Goal: Information Seeking & Learning: Check status

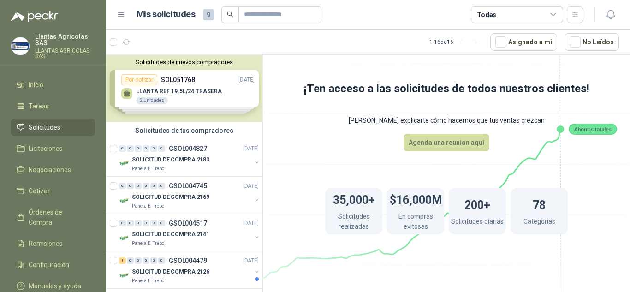
click at [183, 100] on div "Solicitudes de nuevos compradores Por cotizar SOL051768 12/08/25 LLANTA REF 19.…" at bounding box center [184, 88] width 156 height 67
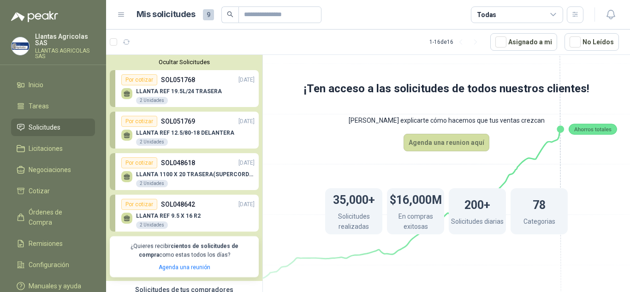
click at [161, 87] on div "LLANTA REF 19.5L/24 TRASERA 2 Unidades" at bounding box center [187, 94] width 133 height 19
click at [149, 98] on div "2 Unidades" at bounding box center [152, 100] width 32 height 7
click at [141, 121] on div "Por cotizar" at bounding box center [139, 121] width 36 height 11
click at [212, 128] on div "LLANTA REF 12.5/80-18 DELANTERA 2 Unidades" at bounding box center [187, 136] width 133 height 19
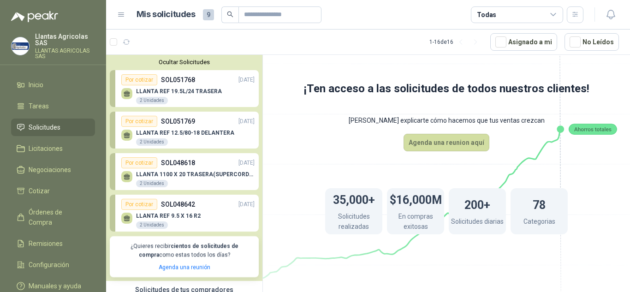
click at [142, 141] on div "2 Unidades" at bounding box center [152, 141] width 32 height 7
click at [127, 137] on icon at bounding box center [127, 137] width 6 height 2
drag, startPoint x: 192, startPoint y: 137, endPoint x: 218, endPoint y: 123, distance: 29.7
click at [193, 137] on div "LLANTA REF 12.5/80-18 DELANTERA 2 Unidades" at bounding box center [185, 138] width 98 height 17
click at [218, 123] on div "Por cotizar SOL051769 12/08/25" at bounding box center [187, 121] width 133 height 11
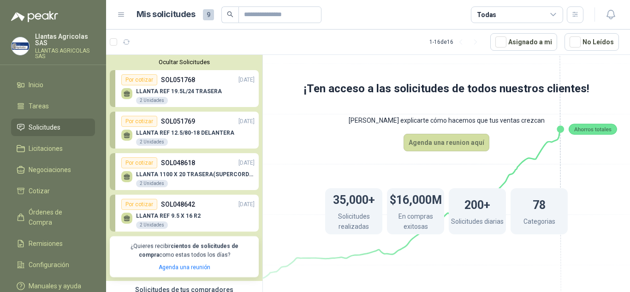
click at [213, 95] on div "LLANTA REF 19.5L/24 TRASERA 2 Unidades" at bounding box center [179, 96] width 86 height 17
click at [142, 119] on div "Por cotizar" at bounding box center [139, 121] width 36 height 11
click at [178, 131] on p "LLANTA REF 12.5/80-18 DELANTERA" at bounding box center [185, 133] width 98 height 6
click at [186, 137] on div "LLANTA REF 12.5/80-18 DELANTERA 2 Unidades" at bounding box center [185, 138] width 98 height 17
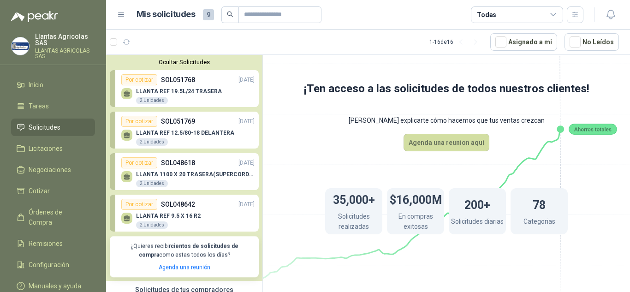
drag, startPoint x: 186, startPoint y: 135, endPoint x: 154, endPoint y: 132, distance: 31.9
click at [154, 132] on p "LLANTA REF 12.5/80-18 DELANTERA" at bounding box center [185, 133] width 98 height 6
click at [153, 130] on p "LLANTA REF 12.5/80-18 DELANTERA" at bounding box center [185, 133] width 98 height 6
click at [139, 121] on div "Por cotizar" at bounding box center [139, 121] width 36 height 11
click at [128, 131] on icon at bounding box center [127, 135] width 8 height 8
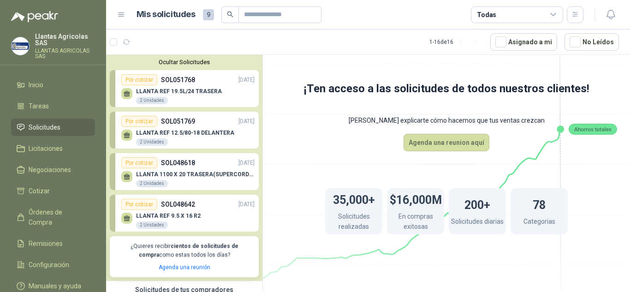
click at [161, 126] on p "SOL051769" at bounding box center [178, 121] width 34 height 10
click at [150, 124] on div "Por cotizar" at bounding box center [139, 121] width 36 height 11
click at [158, 140] on div "2 Unidades" at bounding box center [152, 141] width 32 height 7
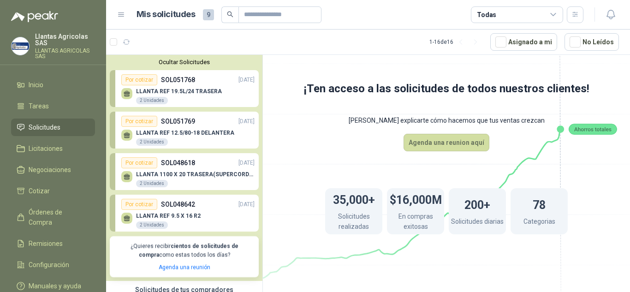
click at [200, 140] on div "LLANTA REF 12.5/80-18 DELANTERA 2 Unidades" at bounding box center [185, 138] width 98 height 17
click at [199, 138] on div "LLANTA REF 12.5/80-18 DELANTERA 2 Unidades" at bounding box center [185, 138] width 98 height 17
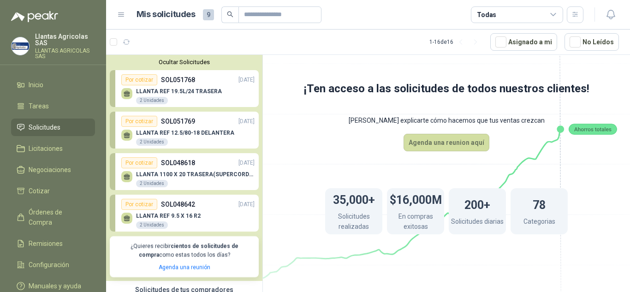
click at [199, 138] on div "LLANTA REF 12.5/80-18 DELANTERA 2 Unidades" at bounding box center [185, 138] width 98 height 17
click at [210, 94] on p "LLANTA REF 19.5L/24 TRASERA" at bounding box center [179, 91] width 86 height 6
click at [238, 78] on p "[DATE]" at bounding box center [246, 80] width 16 height 9
click at [158, 79] on div "Por cotizar SOL051768 12/08/25" at bounding box center [187, 79] width 133 height 11
click at [139, 79] on div "Por cotizar" at bounding box center [139, 79] width 36 height 11
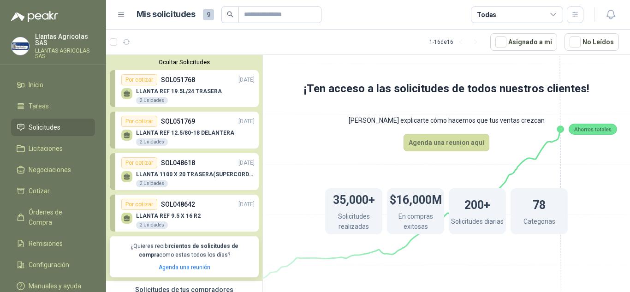
click at [124, 94] on icon at bounding box center [127, 92] width 6 height 4
click at [114, 92] on link "Por cotizar SOL051768 12/08/25 LLANTA REF 19.5L/24 TRASERA 2 Unidades" at bounding box center [184, 88] width 149 height 37
click at [112, 89] on link "Por cotizar SOL051768 12/08/25 LLANTA REF 19.5L/24 TRASERA 2 Unidades" at bounding box center [184, 88] width 149 height 37
click at [112, 126] on link "Por cotizar SOL051769 12/08/25 LLANTA REF 12.5/80-18 DELANTERA 2 Unidades" at bounding box center [184, 130] width 149 height 37
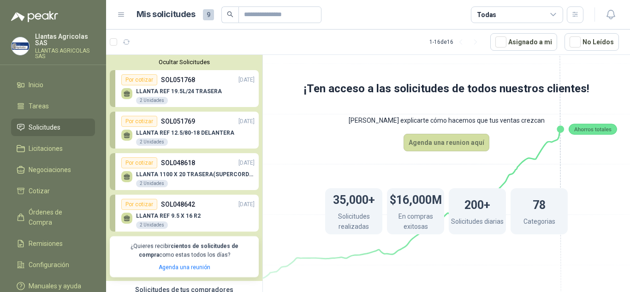
click at [162, 132] on p "LLANTA REF 12.5/80-18 DELANTERA" at bounding box center [185, 133] width 98 height 6
click at [200, 92] on p "LLANTA REF 19.5L/24 TRASERA" at bounding box center [179, 91] width 86 height 6
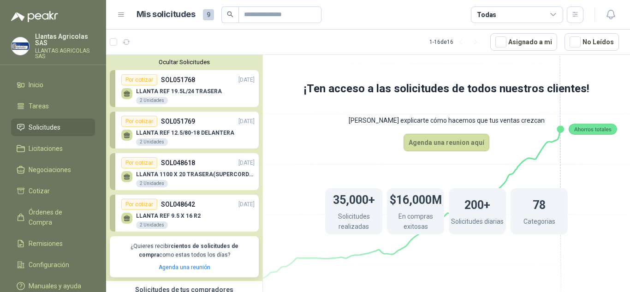
click at [200, 92] on p "LLANTA REF 19.5L/24 TRASERA" at bounding box center [179, 91] width 86 height 6
click at [46, 192] on span "Cotizar" at bounding box center [39, 191] width 21 height 10
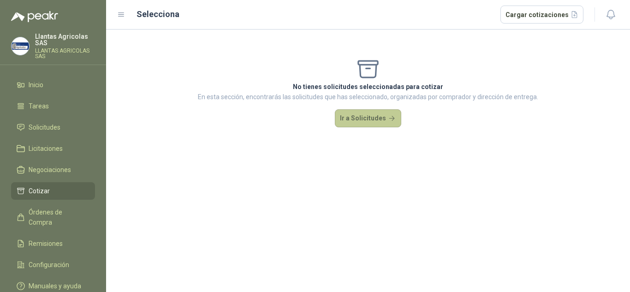
click at [353, 125] on button "Ir a Solicitudes" at bounding box center [368, 118] width 66 height 18
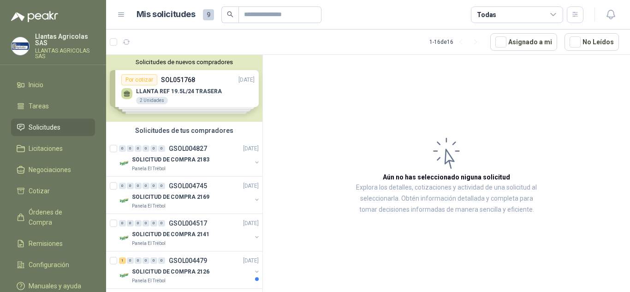
click at [148, 82] on div "Solicitudes de nuevos compradores Por cotizar SOL051768 12/08/25 LLANTA REF 19.…" at bounding box center [184, 88] width 156 height 67
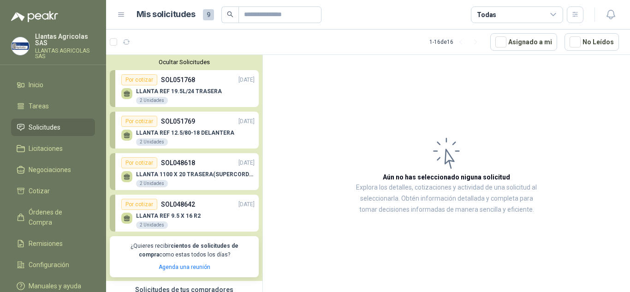
click at [180, 85] on p "SOL051768" at bounding box center [178, 80] width 34 height 10
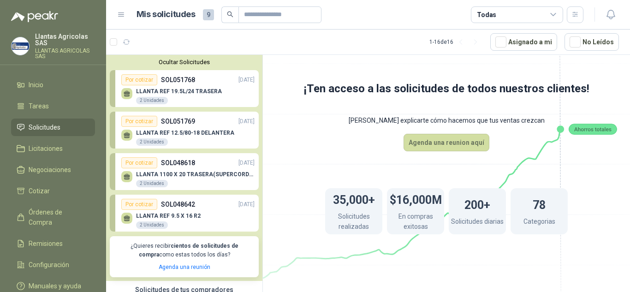
click at [202, 128] on div "LLANTA REF 12.5/80-18 DELANTERA 2 Unidades" at bounding box center [187, 136] width 133 height 19
click at [198, 128] on div "LLANTA REF 12.5/80-18 DELANTERA 2 Unidades" at bounding box center [187, 136] width 133 height 19
click at [142, 123] on div "Por cotizar" at bounding box center [139, 121] width 36 height 11
click at [151, 141] on div "2 Unidades" at bounding box center [152, 141] width 32 height 7
click at [221, 136] on div "LLANTA REF 12.5/80-18 DELANTERA 2 Unidades" at bounding box center [185, 138] width 98 height 17
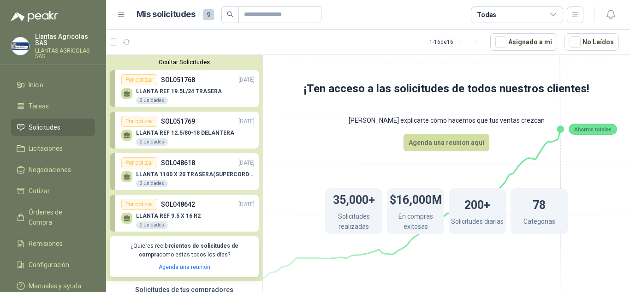
click at [221, 136] on div "LLANTA REF 12.5/80-18 DELANTERA 2 Unidades" at bounding box center [185, 138] width 98 height 17
click at [238, 121] on p "[DATE]" at bounding box center [246, 121] width 16 height 9
click at [208, 123] on div "Por cotizar SOL051769 12/08/25" at bounding box center [187, 121] width 133 height 11
click at [238, 123] on p "[DATE]" at bounding box center [246, 121] width 16 height 9
click at [172, 123] on p "SOL051769" at bounding box center [178, 121] width 34 height 10
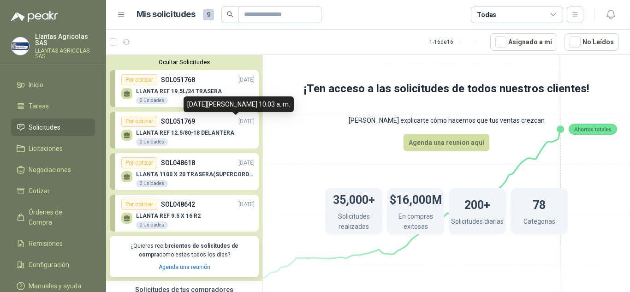
click at [238, 121] on p "[DATE]" at bounding box center [246, 121] width 16 height 9
click at [263, 106] on div "12 de agosto de 2025, 10:03 a. m." at bounding box center [238, 104] width 110 height 16
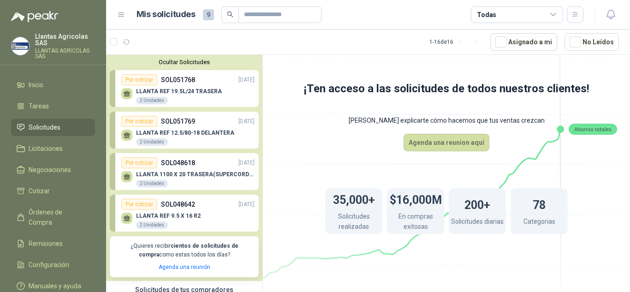
click at [194, 78] on p "SOL051768" at bounding box center [178, 80] width 34 height 10
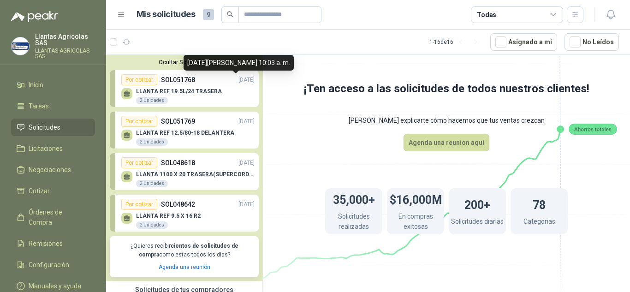
click at [238, 77] on p "[DATE]" at bounding box center [246, 80] width 16 height 9
click at [173, 77] on p "SOL051768" at bounding box center [178, 80] width 34 height 10
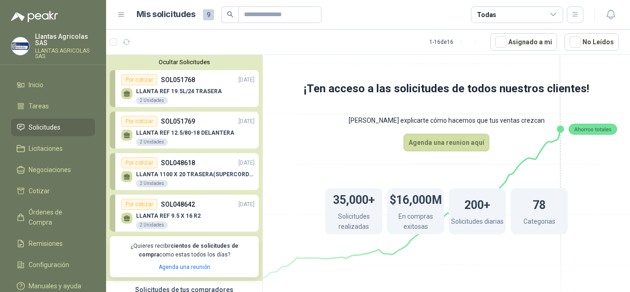
click at [150, 97] on div "2 Unidades" at bounding box center [152, 100] width 32 height 7
click at [130, 94] on icon at bounding box center [127, 94] width 8 height 8
click at [129, 93] on icon at bounding box center [127, 92] width 6 height 4
click at [128, 172] on div at bounding box center [126, 176] width 11 height 11
click at [128, 177] on icon at bounding box center [127, 175] width 6 height 4
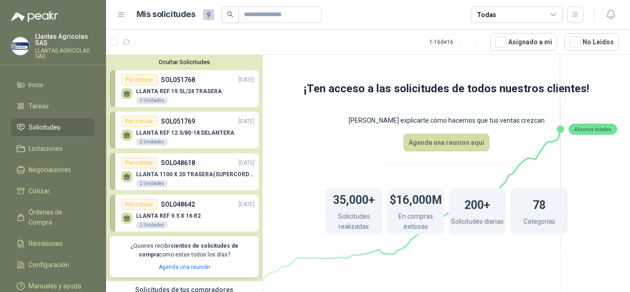
click at [140, 163] on div "Por cotizar" at bounding box center [139, 162] width 36 height 11
click at [142, 123] on div "Por cotizar" at bounding box center [139, 121] width 36 height 11
click at [144, 82] on div "Por cotizar" at bounding box center [139, 79] width 36 height 11
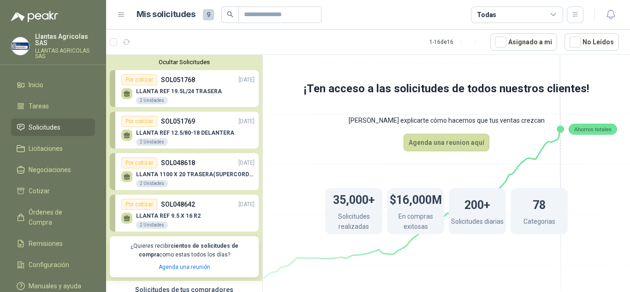
click at [206, 13] on span "9" at bounding box center [208, 14] width 11 height 11
click at [197, 105] on div "LLANTA REF 19.5L/24 TRASERA 2 Unidades" at bounding box center [179, 96] width 86 height 17
click at [130, 79] on div "Por cotizar" at bounding box center [139, 79] width 36 height 11
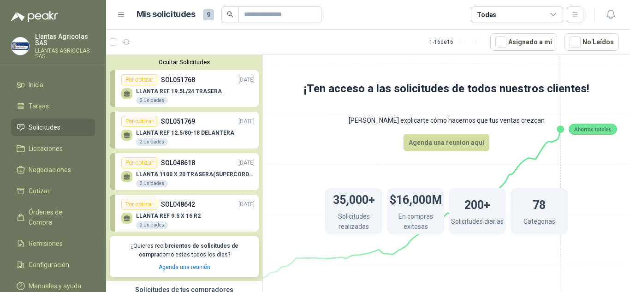
click at [130, 79] on div "Por cotizar" at bounding box center [139, 79] width 36 height 11
click at [139, 74] on link "Por cotizar SOL051768 12/08/25 LLANTA REF 19.5L/24 TRASERA 2 Unidades" at bounding box center [184, 88] width 149 height 37
click at [141, 78] on div "Por cotizar" at bounding box center [139, 79] width 36 height 11
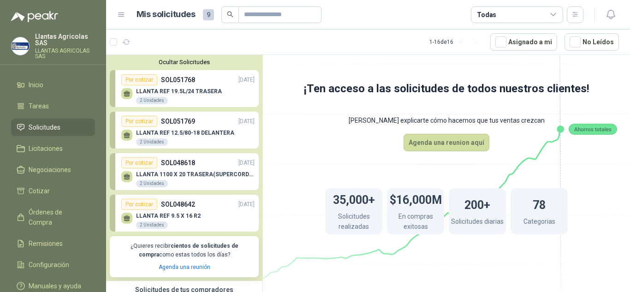
click at [213, 81] on div "Por cotizar SOL051768 12/08/25" at bounding box center [187, 79] width 133 height 11
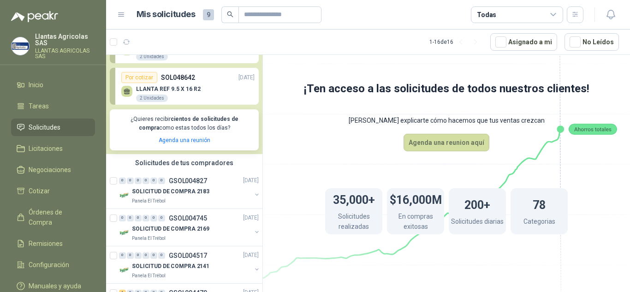
scroll to position [138, 0]
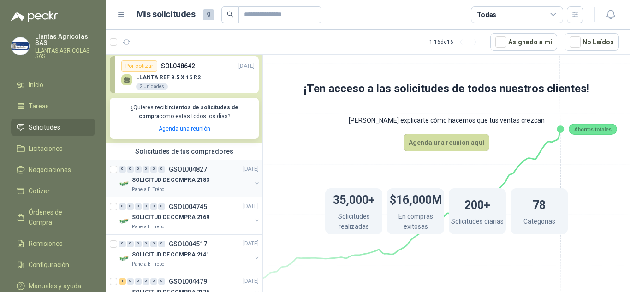
click at [230, 185] on div "SOLICITUD DE COMPRA 2183" at bounding box center [191, 180] width 119 height 11
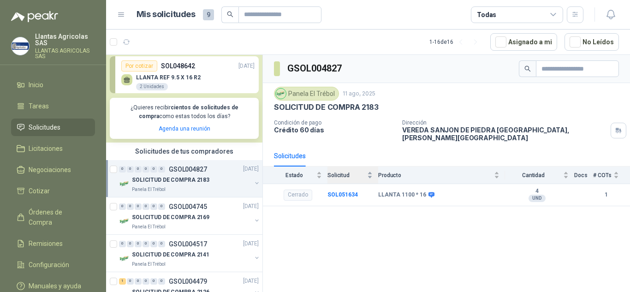
click at [370, 170] on div "Solicitud" at bounding box center [349, 174] width 45 height 9
click at [371, 171] on div "Solicitud" at bounding box center [349, 174] width 45 height 9
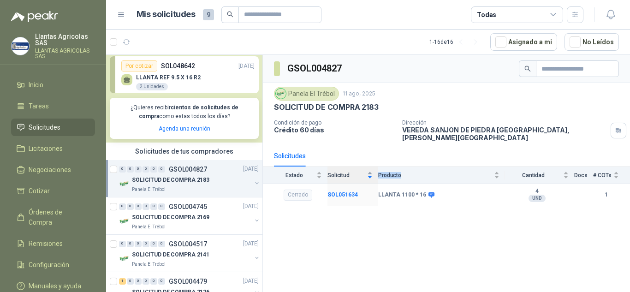
click at [371, 171] on div "Solicitud" at bounding box center [349, 174] width 45 height 9
click at [370, 170] on div "Solicitud" at bounding box center [349, 174] width 45 height 9
click at [322, 170] on div "Estado" at bounding box center [298, 174] width 48 height 9
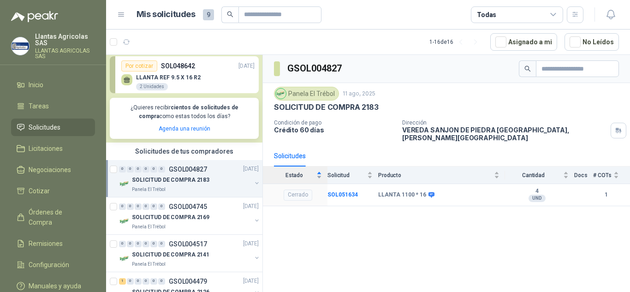
click at [319, 170] on div "Estado" at bounding box center [298, 174] width 48 height 9
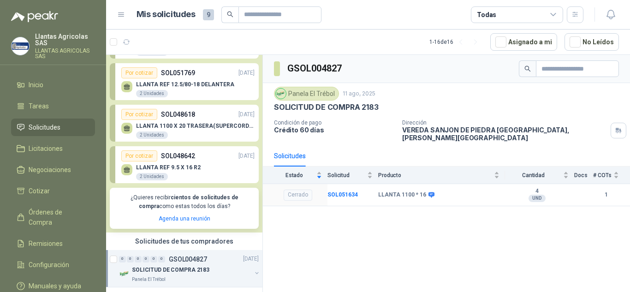
scroll to position [46, 0]
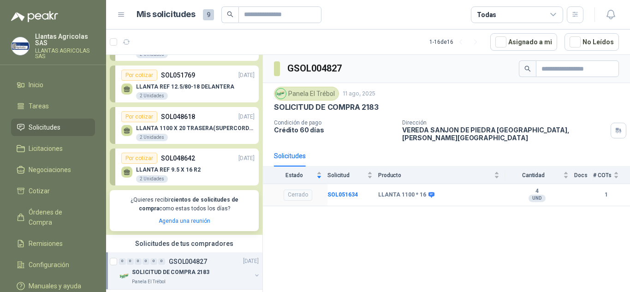
click at [142, 159] on div "Por cotizar" at bounding box center [139, 158] width 36 height 11
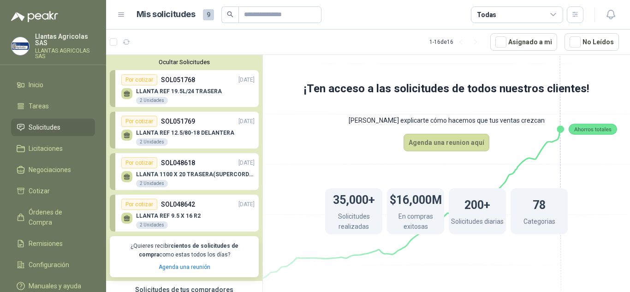
click at [148, 162] on div "Por cotizar" at bounding box center [139, 162] width 36 height 11
click at [142, 121] on div "Por cotizar" at bounding box center [139, 121] width 36 height 11
click at [128, 79] on div "Por cotizar" at bounding box center [139, 79] width 36 height 11
click at [150, 99] on div "2 Unidades" at bounding box center [152, 100] width 32 height 7
click at [148, 94] on p "LLANTA REF 19.5L/24 TRASERA" at bounding box center [179, 91] width 86 height 6
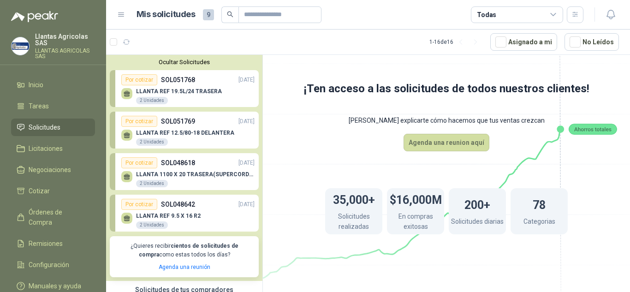
click at [124, 94] on icon at bounding box center [127, 92] width 6 height 4
click at [172, 126] on p "SOL051769" at bounding box center [178, 121] width 34 height 10
click at [152, 139] on div "2 Unidades" at bounding box center [152, 141] width 32 height 7
click at [152, 144] on div "2 Unidades" at bounding box center [152, 141] width 32 height 7
click at [130, 133] on icon at bounding box center [127, 135] width 8 height 8
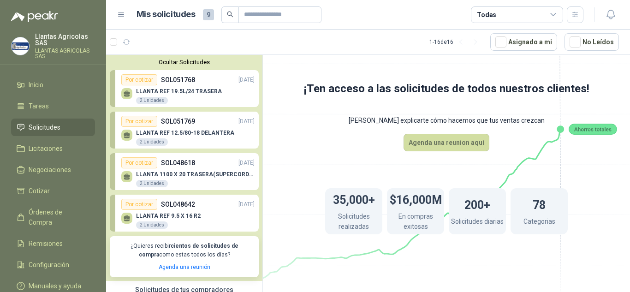
click at [134, 122] on div "Por cotizar" at bounding box center [139, 121] width 36 height 11
click at [54, 102] on li "Tareas" at bounding box center [53, 106] width 73 height 10
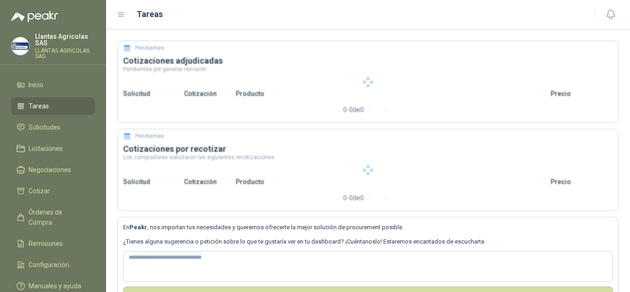
click at [25, 102] on li "Tareas" at bounding box center [53, 106] width 73 height 10
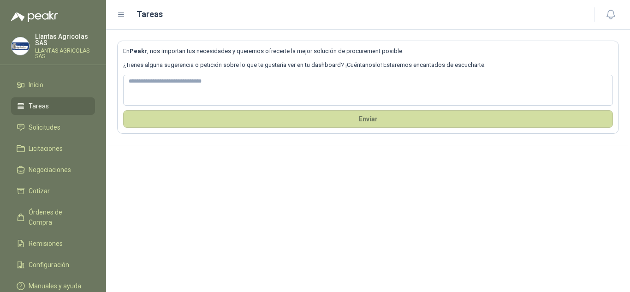
drag, startPoint x: 25, startPoint y: 102, endPoint x: 35, endPoint y: 108, distance: 11.1
click at [24, 102] on li "Tareas" at bounding box center [53, 106] width 73 height 10
click at [50, 107] on li "Tareas" at bounding box center [53, 106] width 73 height 10
click at [67, 83] on li "Inicio" at bounding box center [53, 85] width 73 height 10
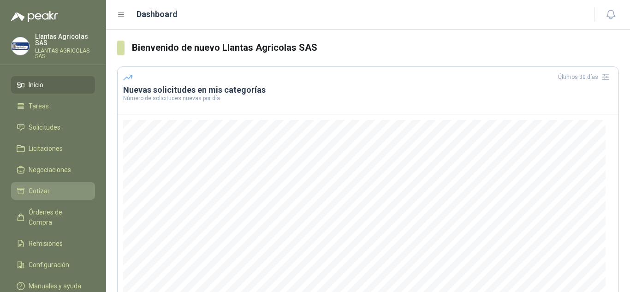
click at [57, 184] on link "Cotizar" at bounding box center [53, 191] width 84 height 18
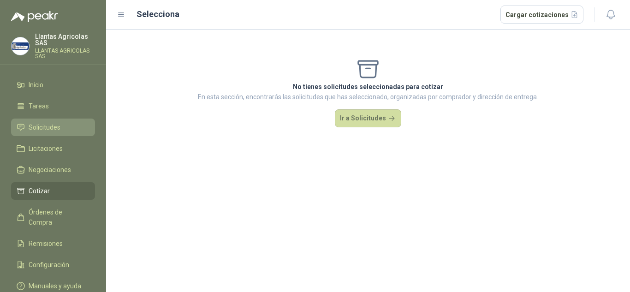
click at [79, 130] on li "Solicitudes" at bounding box center [53, 127] width 73 height 10
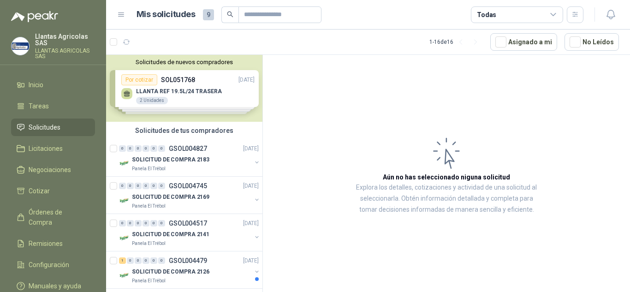
click at [231, 84] on div "Solicitudes de nuevos compradores Por cotizar SOL051768 12/08/25 LLANTA REF 19.…" at bounding box center [184, 88] width 156 height 67
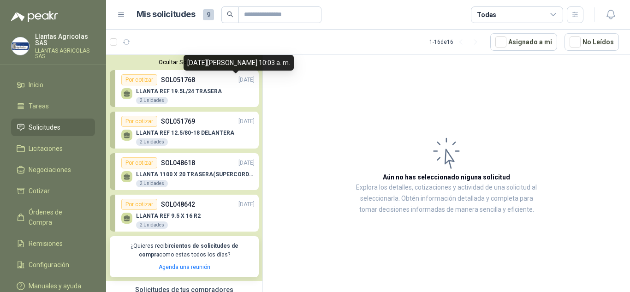
click at [238, 84] on p "[DATE]" at bounding box center [246, 80] width 16 height 9
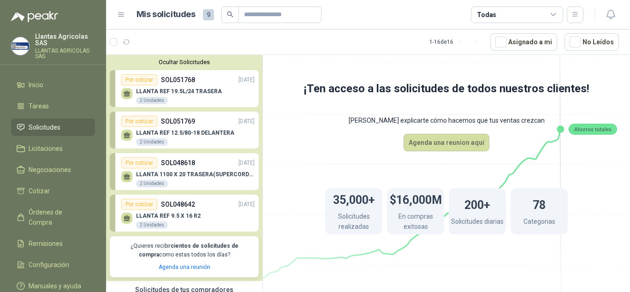
click at [181, 121] on p "SOL051769" at bounding box center [178, 121] width 34 height 10
click at [183, 87] on div "LLANTA REF 19.5L/24 TRASERA 2 Unidades" at bounding box center [187, 94] width 133 height 19
drag, startPoint x: 190, startPoint y: 91, endPoint x: 176, endPoint y: 94, distance: 14.8
click at [176, 94] on p "LLANTA REF 19.5L/24 TRASERA" at bounding box center [179, 91] width 86 height 6
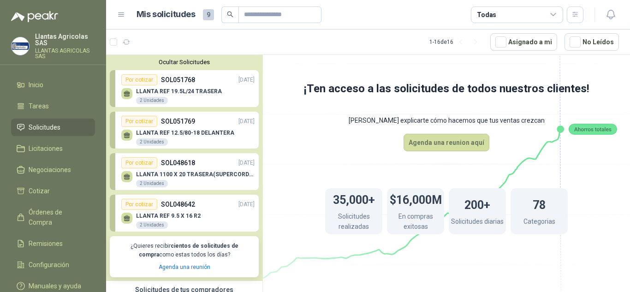
click at [176, 94] on p "LLANTA REF 19.5L/24 TRASERA" at bounding box center [179, 91] width 86 height 6
click at [110, 70] on link "Por cotizar SOL051768 12/08/25 LLANTA REF 19.5L/24 TRASERA 2 Unidades" at bounding box center [184, 88] width 149 height 37
click at [138, 79] on div "Por cotizar" at bounding box center [139, 79] width 36 height 11
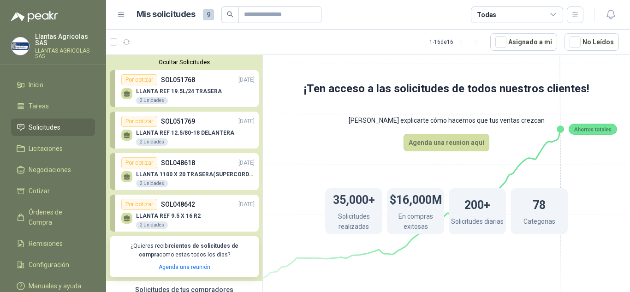
click at [138, 79] on div "Por cotizar" at bounding box center [139, 79] width 36 height 11
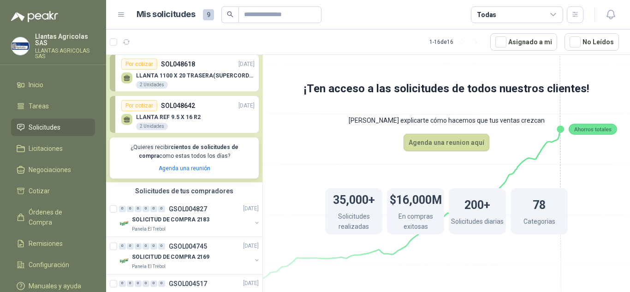
scroll to position [92, 0]
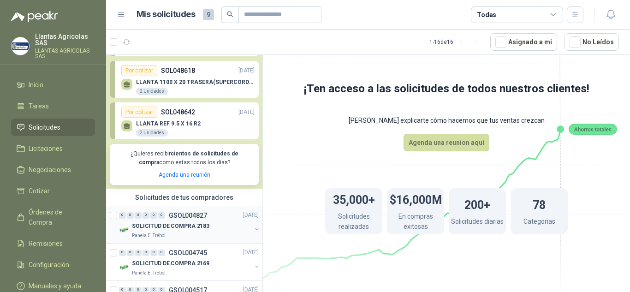
click at [230, 230] on div "SOLICITUD DE COMPRA 2183" at bounding box center [191, 226] width 119 height 11
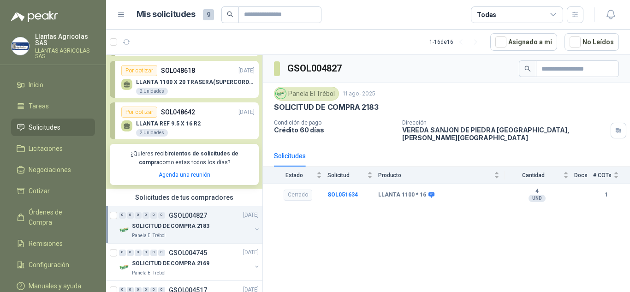
click at [142, 227] on p "SOLICITUD DE COMPRA 2183" at bounding box center [170, 226] width 77 height 9
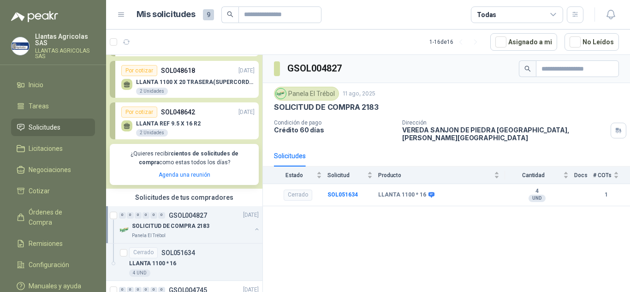
drag, startPoint x: 278, startPoint y: 71, endPoint x: 278, endPoint y: 63, distance: 7.9
click at [278, 63] on span at bounding box center [277, 68] width 6 height 15
click at [164, 90] on div "2 Unidades" at bounding box center [152, 91] width 32 height 7
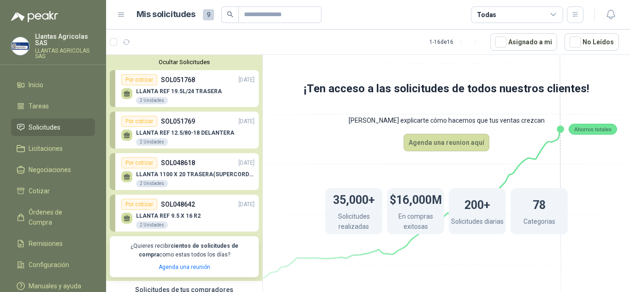
click at [171, 92] on p "LLANTA REF 19.5L/24 TRASERA" at bounding box center [179, 91] width 86 height 6
click at [579, 47] on button "No Leídos" at bounding box center [591, 42] width 54 height 18
click at [150, 94] on p "LLANTA REF 19.5L/24 TRASERA" at bounding box center [179, 91] width 86 height 6
click at [147, 81] on div "Por cotizar" at bounding box center [139, 79] width 36 height 11
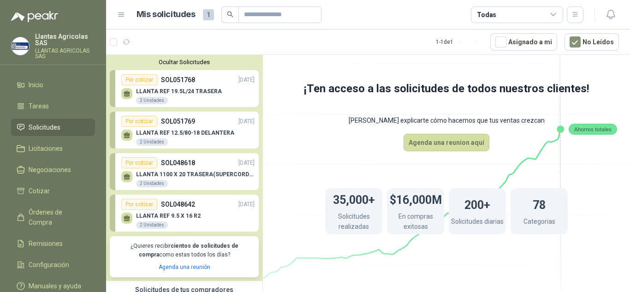
click at [147, 81] on div "Por cotizar" at bounding box center [139, 79] width 36 height 11
click at [505, 47] on button "Asignado a mi" at bounding box center [523, 42] width 67 height 18
click at [169, 78] on p "SOL051768" at bounding box center [178, 80] width 34 height 10
click at [156, 79] on div "Por cotizar" at bounding box center [139, 79] width 36 height 11
click at [144, 78] on div "Por cotizar" at bounding box center [139, 79] width 36 height 11
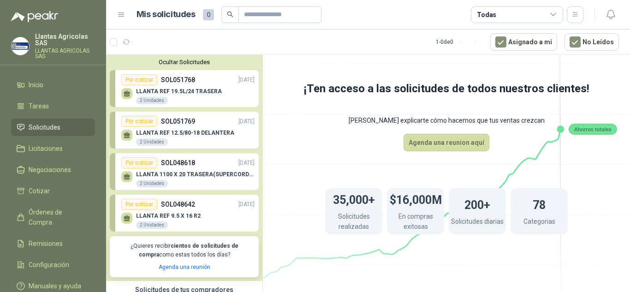
click at [136, 121] on div "Por cotizar" at bounding box center [139, 121] width 36 height 11
click at [149, 98] on div "2 Unidades" at bounding box center [152, 100] width 32 height 7
click at [126, 94] on icon at bounding box center [127, 92] width 6 height 4
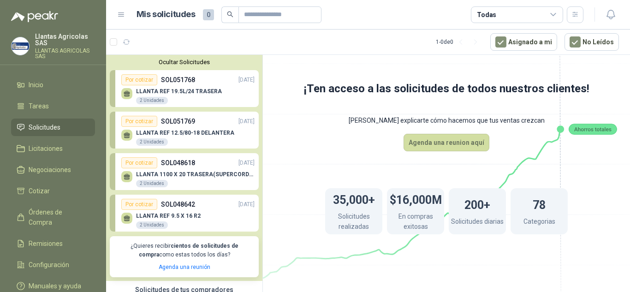
click at [126, 94] on icon at bounding box center [127, 92] width 6 height 4
click at [111, 90] on link "Por cotizar SOL051768 12/08/25 LLANTA REF 19.5L/24 TRASERA 2 Unidades" at bounding box center [184, 88] width 149 height 37
click at [191, 60] on button "Ocultar Solicitudes" at bounding box center [184, 62] width 149 height 7
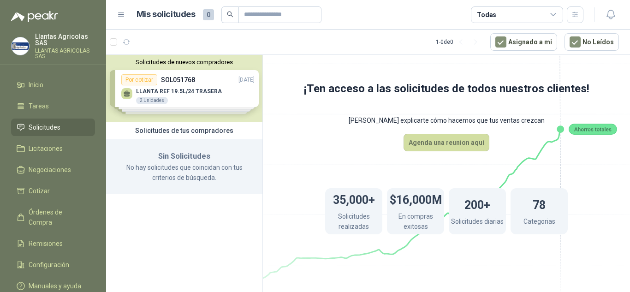
click at [192, 64] on button "Solicitudes de nuevos compradores" at bounding box center [184, 62] width 149 height 7
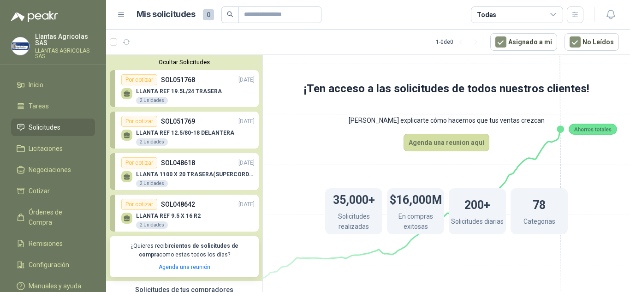
click at [168, 91] on p "LLANTA REF 19.5L/24 TRASERA" at bounding box center [179, 91] width 86 height 6
click at [221, 140] on div "LLANTA REF 12.5/80-18 DELANTERA 2 Unidades" at bounding box center [185, 138] width 98 height 17
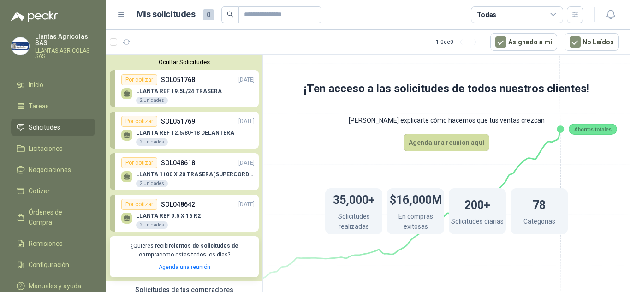
click at [212, 136] on p "LLANTA REF 12.5/80-18 DELANTERA" at bounding box center [185, 133] width 98 height 6
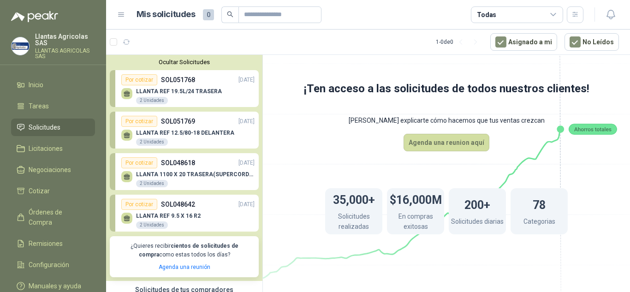
click at [212, 136] on p "LLANTA REF 12.5/80-18 DELANTERA" at bounding box center [185, 133] width 98 height 6
click at [190, 104] on div "LLANTA REF 19.5L/24 TRASERA 2 Unidades" at bounding box center [179, 96] width 86 height 17
click at [143, 81] on div "Por cotizar" at bounding box center [139, 79] width 36 height 11
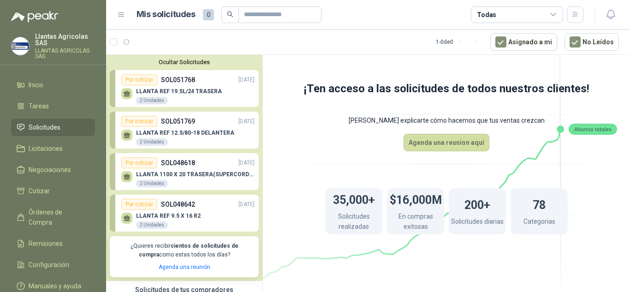
click at [143, 81] on div "Por cotizar" at bounding box center [139, 79] width 36 height 11
click at [148, 99] on div "2 Unidades" at bounding box center [152, 100] width 32 height 7
click at [121, 99] on div "LLANTA REF 19.5L/24 TRASERA 2 Unidades" at bounding box center [187, 94] width 133 height 19
click at [126, 96] on icon at bounding box center [127, 95] width 6 height 2
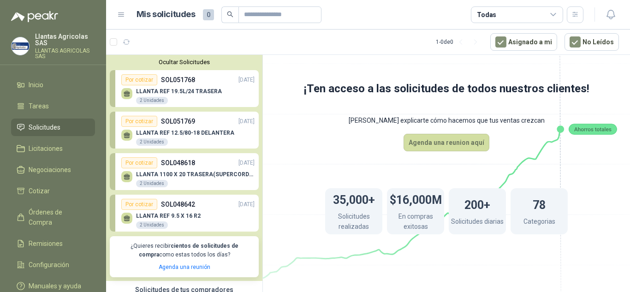
click at [160, 97] on div "2 Unidades" at bounding box center [152, 100] width 32 height 7
click at [147, 121] on div "Por cotizar" at bounding box center [139, 121] width 36 height 11
click at [129, 135] on icon at bounding box center [127, 134] width 6 height 4
click at [153, 142] on div "2 Unidades" at bounding box center [152, 141] width 32 height 7
click at [125, 136] on icon at bounding box center [127, 134] width 6 height 4
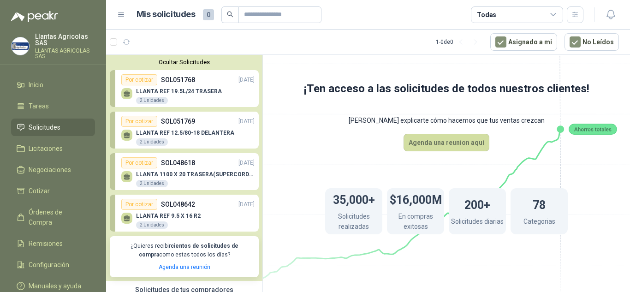
click at [130, 121] on div "Por cotizar" at bounding box center [139, 121] width 36 height 11
click at [148, 142] on div "2 Unidades" at bounding box center [152, 141] width 32 height 7
drag, startPoint x: 148, startPoint y: 142, endPoint x: 124, endPoint y: 135, distance: 24.4
click at [124, 135] on icon at bounding box center [127, 134] width 6 height 4
click at [124, 136] on icon at bounding box center [127, 134] width 6 height 4
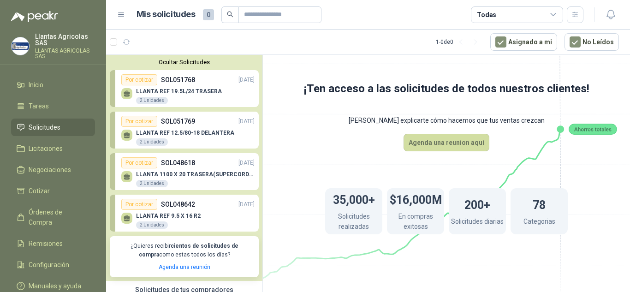
click at [125, 175] on icon at bounding box center [127, 175] width 6 height 4
click at [159, 133] on p "LLANTA REF 12.5/80-18 DELANTERA" at bounding box center [185, 133] width 98 height 6
click at [160, 133] on p "LLANTA REF 12.5/80-18 DELANTERA" at bounding box center [185, 133] width 98 height 6
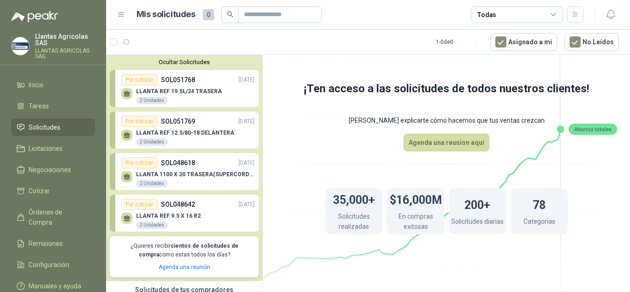
click at [238, 123] on p "[DATE]" at bounding box center [246, 121] width 16 height 9
click at [236, 138] on div "LLANTA REF 12.5/80-18 DELANTERA 2 Unidades" at bounding box center [187, 136] width 133 height 19
click at [236, 136] on div "LLANTA REF 12.5/80-18 DELANTERA 2 Unidades" at bounding box center [187, 136] width 133 height 19
click at [238, 121] on p "[DATE]" at bounding box center [246, 121] width 16 height 9
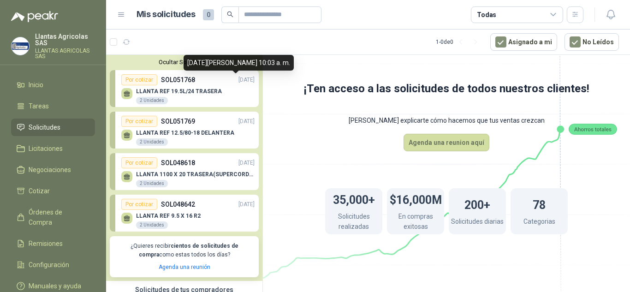
click at [238, 84] on p "[DATE]" at bounding box center [246, 80] width 16 height 9
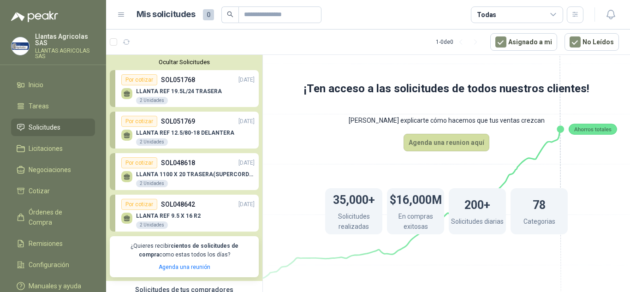
click at [238, 80] on p "[DATE]" at bounding box center [246, 80] width 16 height 9
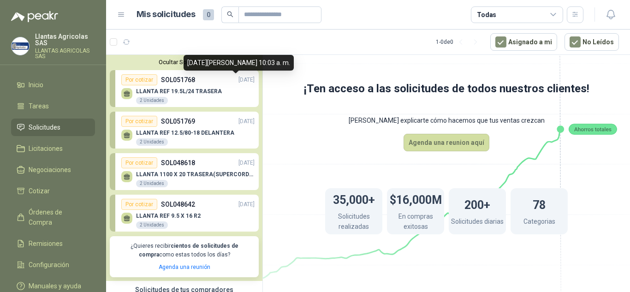
click at [238, 80] on p "[DATE]" at bounding box center [246, 80] width 16 height 9
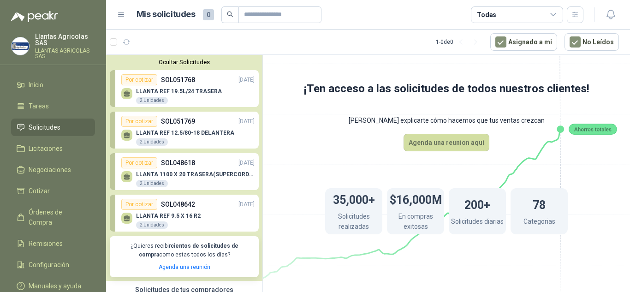
drag, startPoint x: 162, startPoint y: 84, endPoint x: 186, endPoint y: 82, distance: 23.6
click at [163, 84] on p "SOL051768" at bounding box center [178, 80] width 34 height 10
click at [186, 81] on p "SOL051768" at bounding box center [178, 80] width 34 height 10
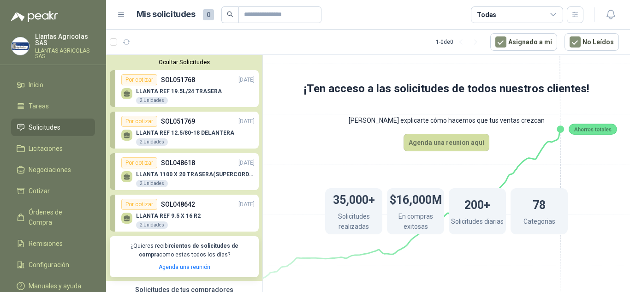
click at [186, 81] on p "SOL051768" at bounding box center [178, 80] width 34 height 10
click at [552, 12] on icon at bounding box center [553, 15] width 8 height 8
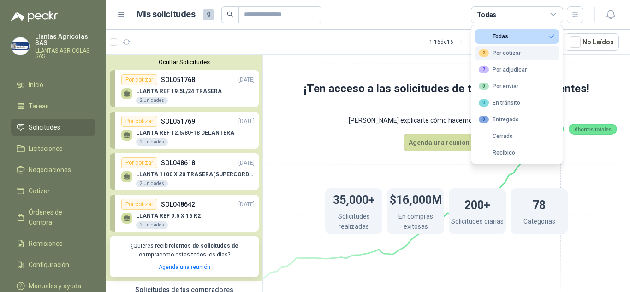
click at [502, 54] on div "2 Por cotizar" at bounding box center [499, 52] width 42 height 7
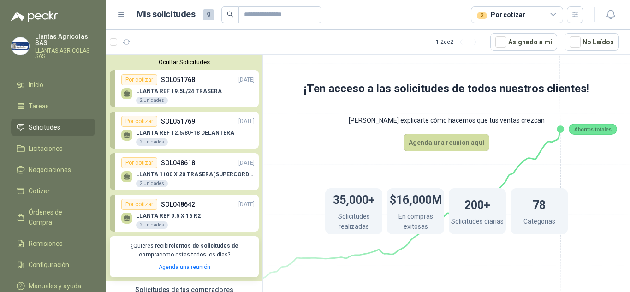
click at [144, 83] on div "Por cotizar" at bounding box center [139, 79] width 36 height 11
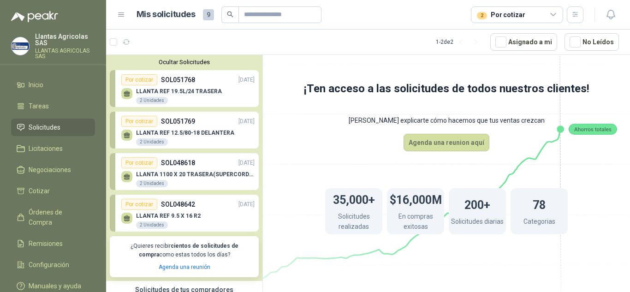
click at [144, 83] on div "Por cotizar" at bounding box center [139, 79] width 36 height 11
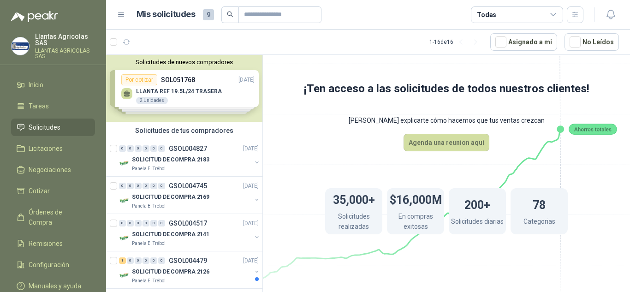
click at [217, 80] on div "Solicitudes de nuevos compradores Por cotizar SOL051768 12/08/25 LLANTA REF 19.…" at bounding box center [184, 88] width 156 height 67
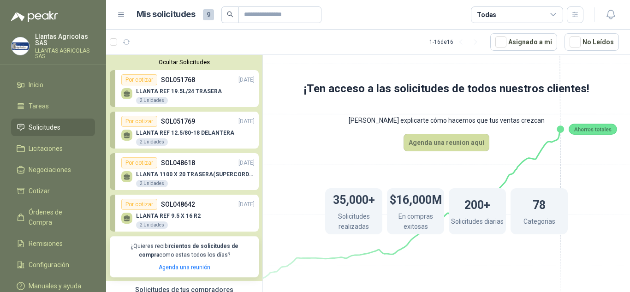
click at [145, 121] on div "Por cotizar" at bounding box center [139, 121] width 36 height 11
click at [142, 83] on div "Por cotizar" at bounding box center [139, 79] width 36 height 11
click at [122, 41] on button "button" at bounding box center [126, 42] width 15 height 15
click at [140, 82] on div "Por cotizar" at bounding box center [139, 79] width 36 height 11
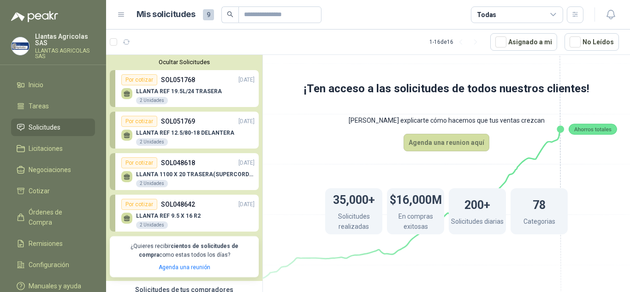
click at [140, 82] on div "Por cotizar" at bounding box center [139, 79] width 36 height 11
click at [135, 91] on div "LLANTA REF 19.5L/24 TRASERA 2 Unidades" at bounding box center [187, 94] width 133 height 19
click at [128, 94] on icon at bounding box center [127, 92] width 6 height 4
click at [164, 100] on div "2 Unidades" at bounding box center [152, 100] width 32 height 7
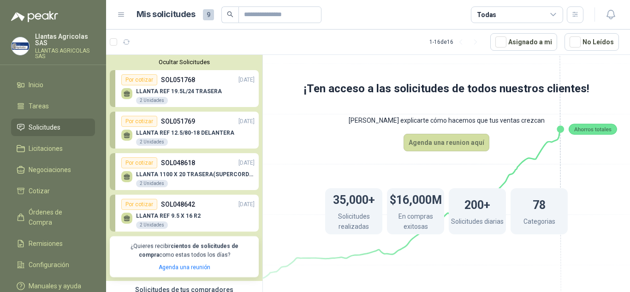
click at [157, 101] on div "2 Unidades" at bounding box center [152, 100] width 32 height 7
click at [142, 80] on div "Por cotizar" at bounding box center [139, 79] width 36 height 11
click at [151, 124] on div "Por cotizar" at bounding box center [139, 121] width 36 height 11
click at [150, 122] on div "Por cotizar" at bounding box center [139, 121] width 36 height 11
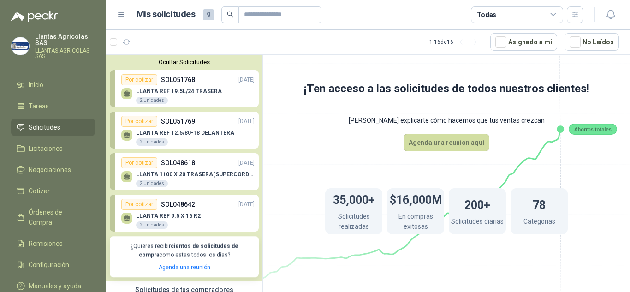
click at [150, 122] on div "Por cotizar" at bounding box center [139, 121] width 36 height 11
click at [126, 141] on div at bounding box center [126, 135] width 11 height 11
click at [126, 46] on button "button" at bounding box center [126, 42] width 15 height 15
click at [151, 125] on div "Por cotizar" at bounding box center [139, 121] width 36 height 11
click at [155, 142] on div "2 Unidades" at bounding box center [152, 141] width 32 height 7
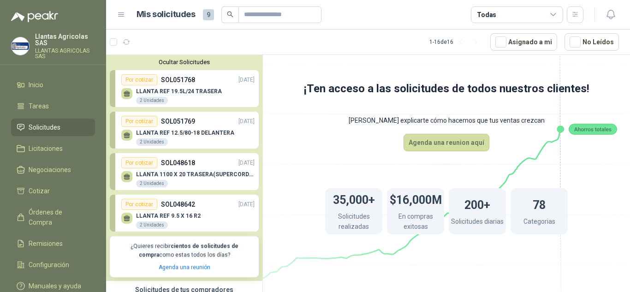
click at [155, 142] on div "2 Unidades" at bounding box center [152, 141] width 32 height 7
click at [129, 136] on icon at bounding box center [127, 134] width 6 height 4
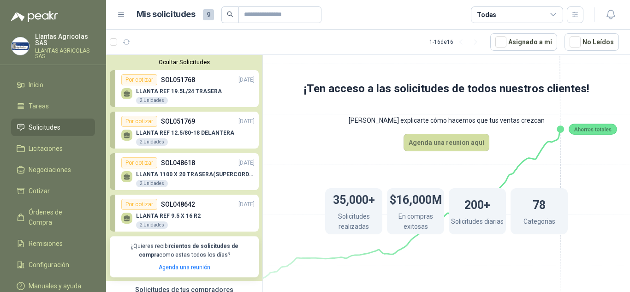
click at [129, 136] on icon at bounding box center [127, 134] width 6 height 4
click at [172, 121] on p "SOL051769" at bounding box center [178, 121] width 34 height 10
click at [158, 94] on p "LLANTA REF 19.5L/24 TRASERA" at bounding box center [179, 91] width 86 height 6
click at [133, 79] on div "Por cotizar" at bounding box center [139, 79] width 36 height 11
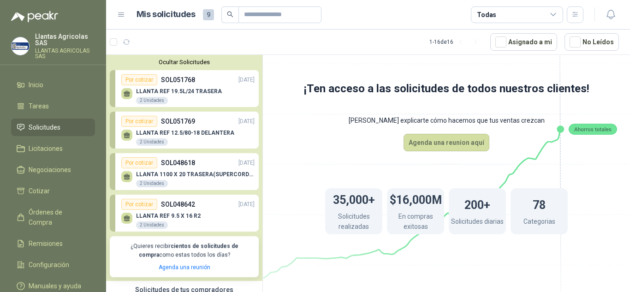
click at [133, 79] on div "Por cotizar" at bounding box center [139, 79] width 36 height 11
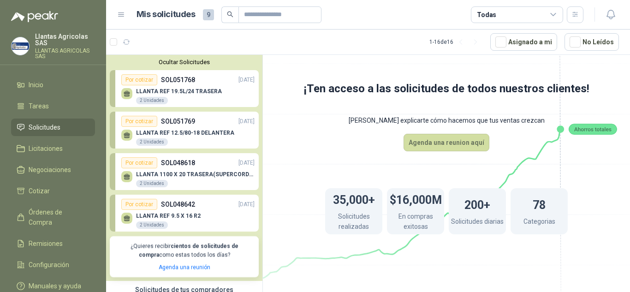
click at [133, 79] on div "Por cotizar" at bounding box center [139, 79] width 36 height 11
click at [158, 110] on div "Ocultar Solicitudes Por cotizar SOL051768 12/08/25 LLANTA REF 19.5L/24 TRASERA …" at bounding box center [184, 168] width 156 height 226
click at [154, 101] on div "2 Unidades" at bounding box center [152, 100] width 32 height 7
click at [122, 97] on div at bounding box center [126, 93] width 11 height 11
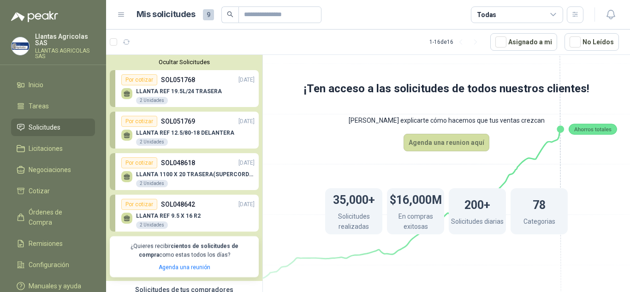
click at [124, 95] on icon at bounding box center [127, 95] width 6 height 2
drag, startPoint x: 124, startPoint y: 95, endPoint x: 162, endPoint y: 130, distance: 51.6
click at [125, 96] on icon at bounding box center [127, 95] width 6 height 2
click at [150, 124] on div "Por cotizar" at bounding box center [139, 121] width 36 height 11
click at [130, 134] on icon at bounding box center [127, 135] width 8 height 8
